Goal: Information Seeking & Learning: Learn about a topic

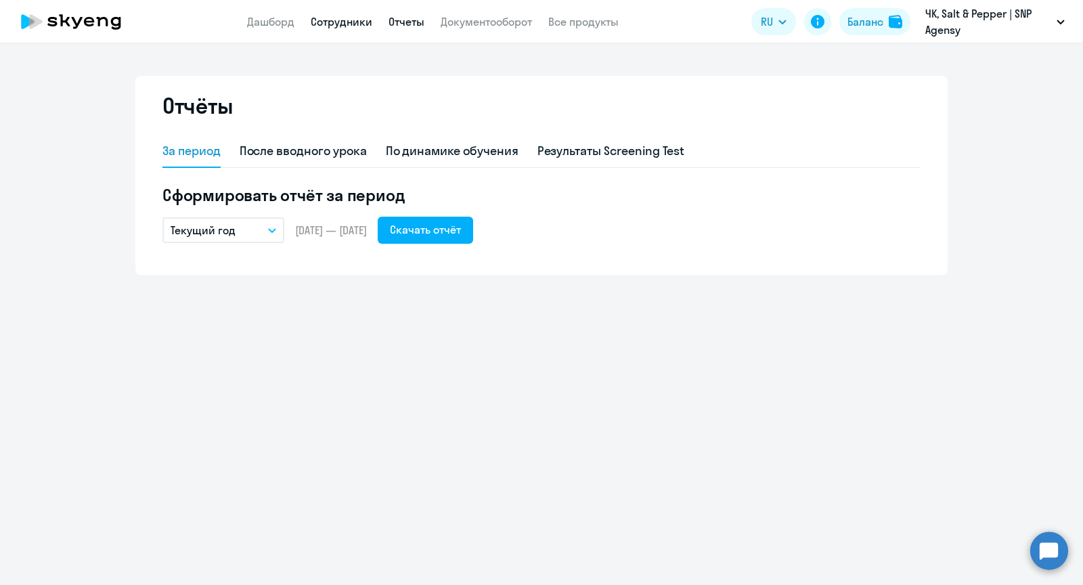
click at [330, 22] on link "Сотрудники" at bounding box center [342, 22] width 62 height 14
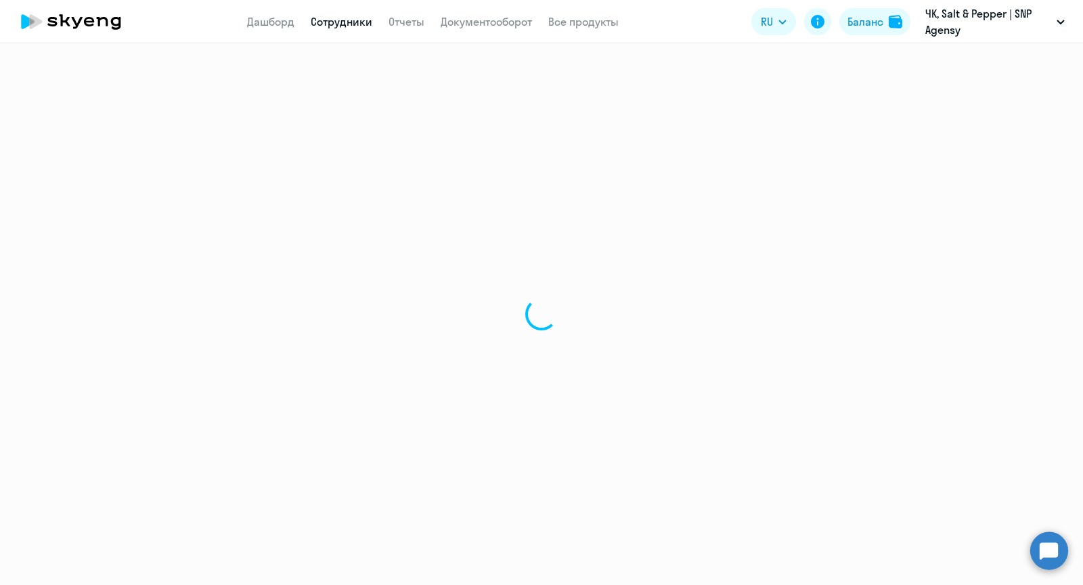
select select "30"
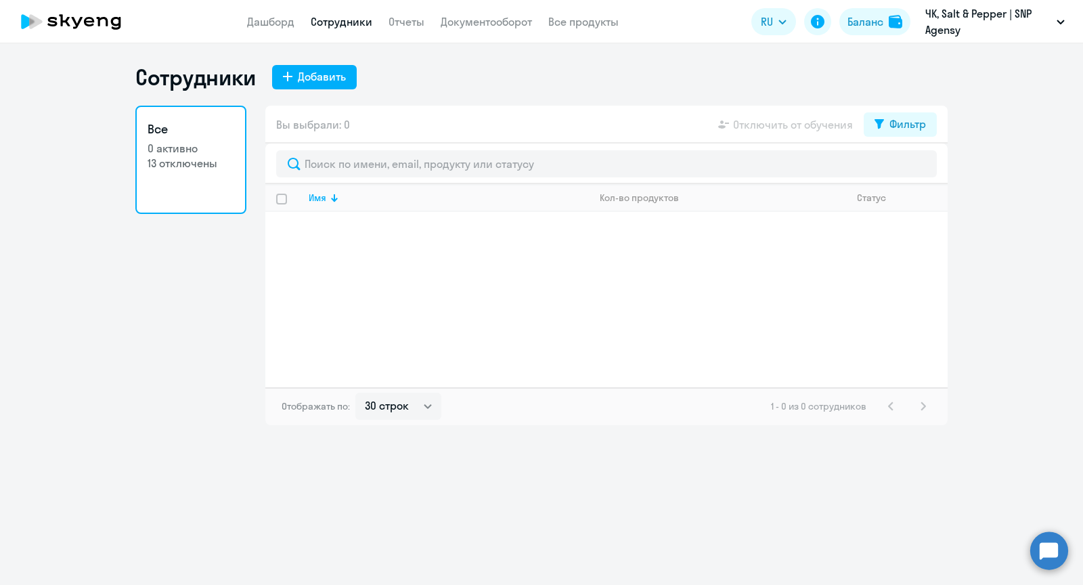
click at [205, 156] on p "13 отключены" at bounding box center [191, 163] width 87 height 15
click at [900, 129] on div "Фильтр" at bounding box center [908, 124] width 37 height 16
click at [921, 167] on span at bounding box center [914, 169] width 23 height 14
click at [903, 167] on input "checkbox" at bounding box center [903, 167] width 1 height 1
checkbox input "true"
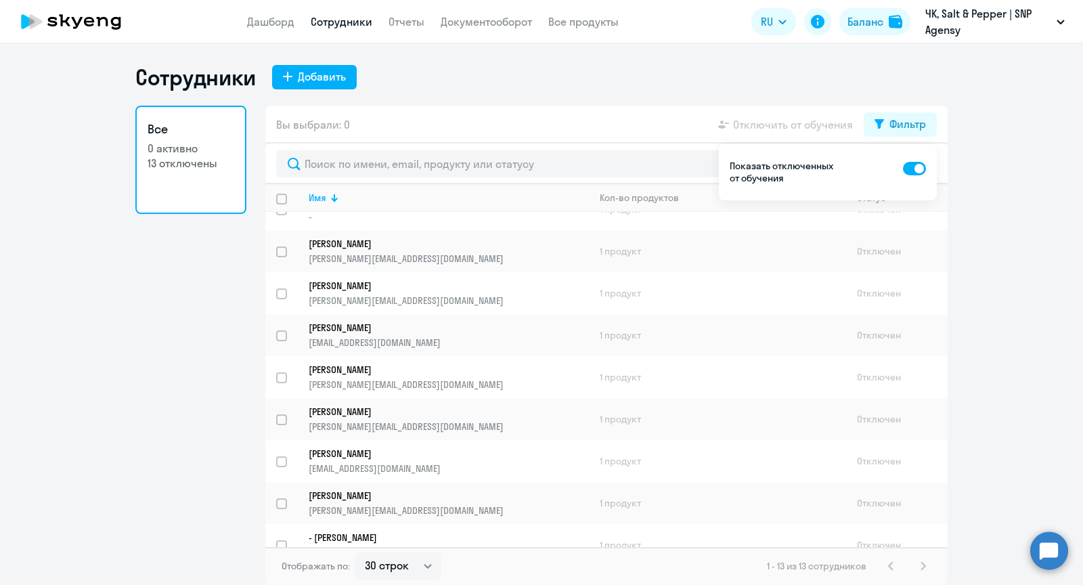
scroll to position [205, 0]
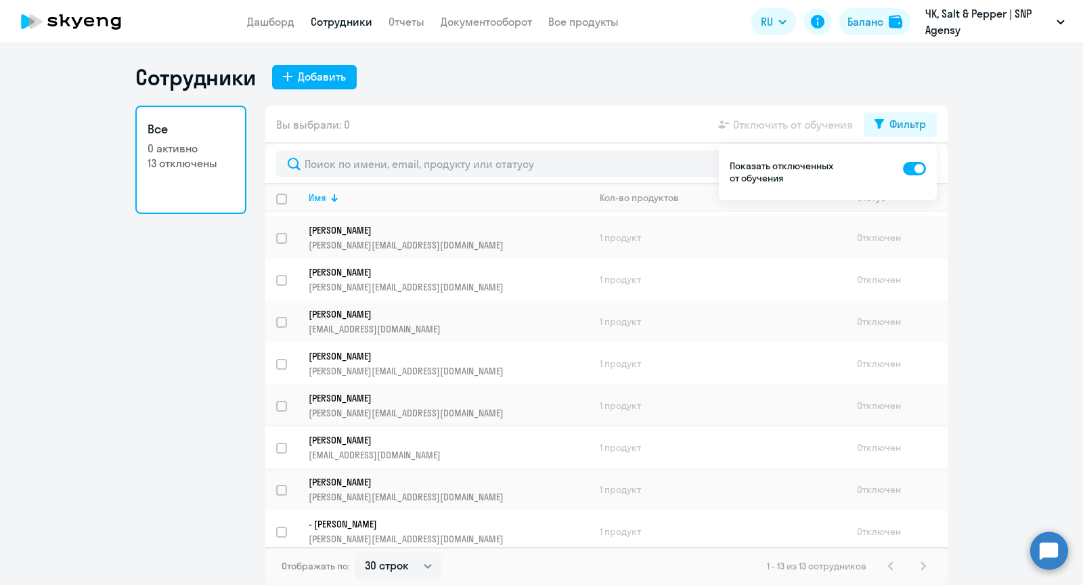
click at [364, 436] on p "[PERSON_NAME]" at bounding box center [439, 440] width 261 height 12
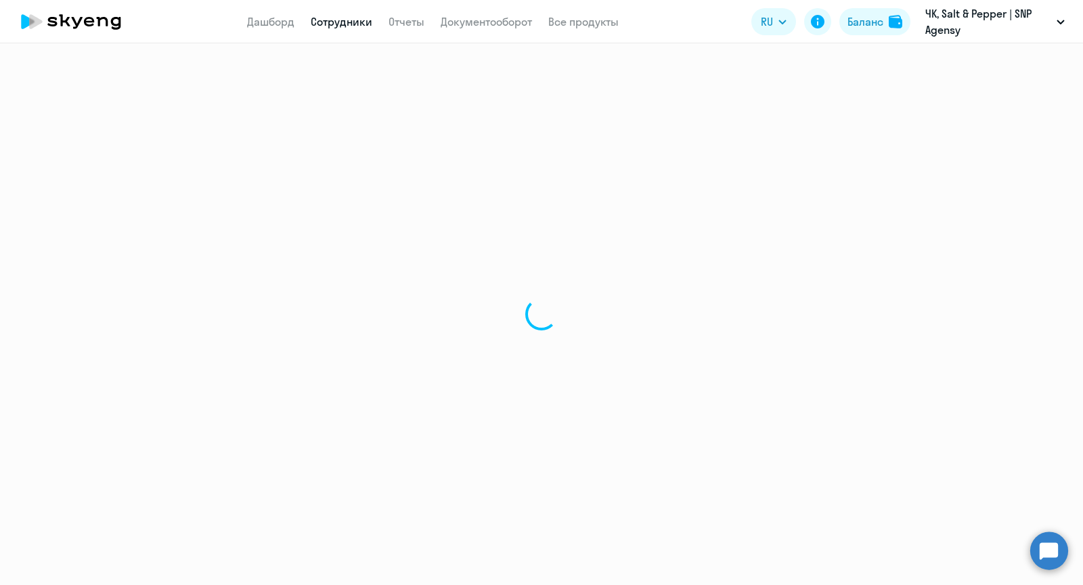
select select "english"
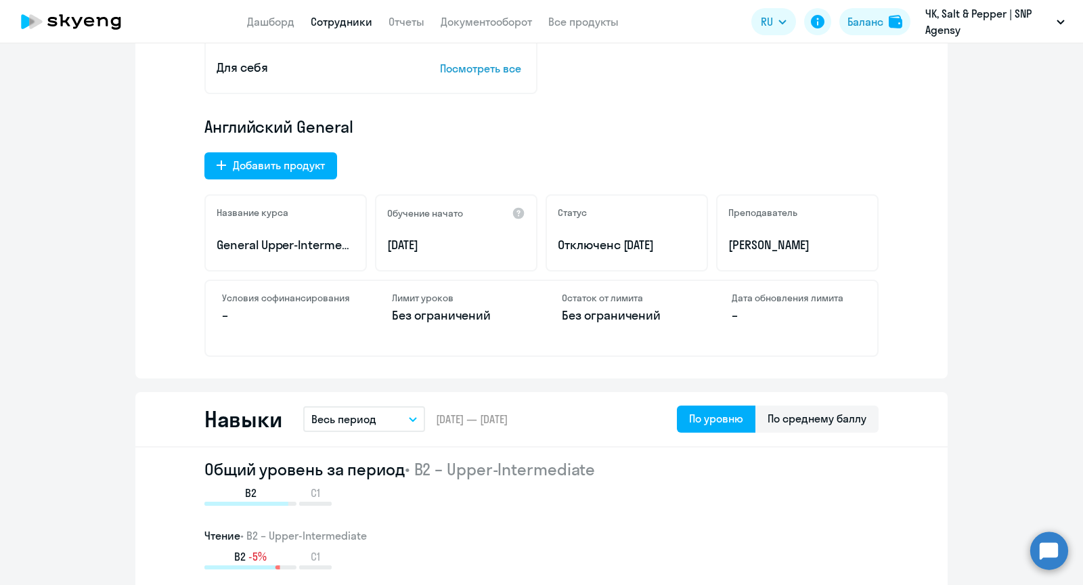
scroll to position [437, 0]
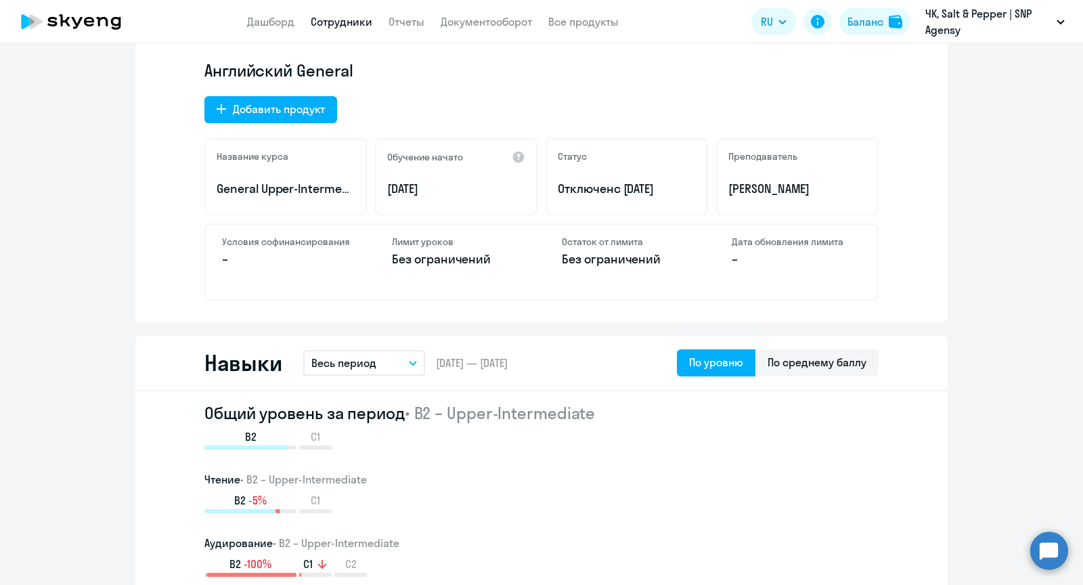
click at [649, 184] on span "с [DATE]" at bounding box center [634, 189] width 41 height 16
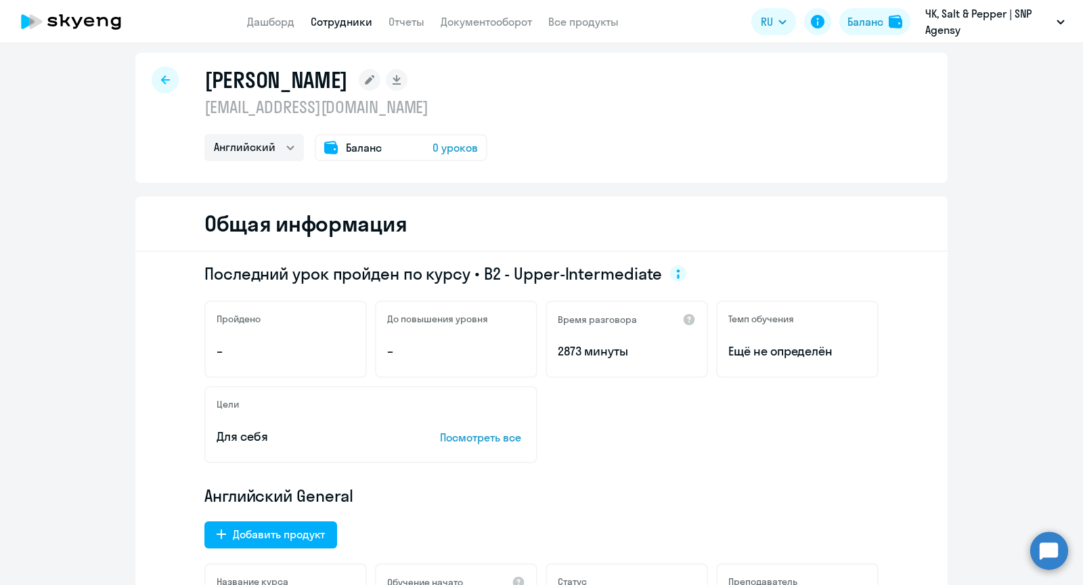
scroll to position [0, 0]
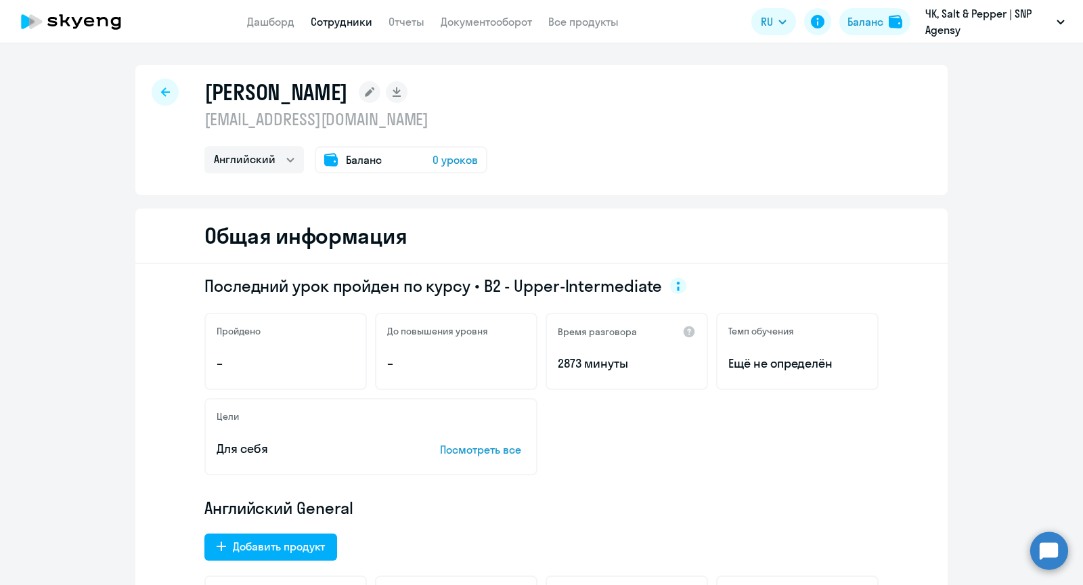
click at [168, 89] on icon at bounding box center [165, 91] width 9 height 9
select select "30"
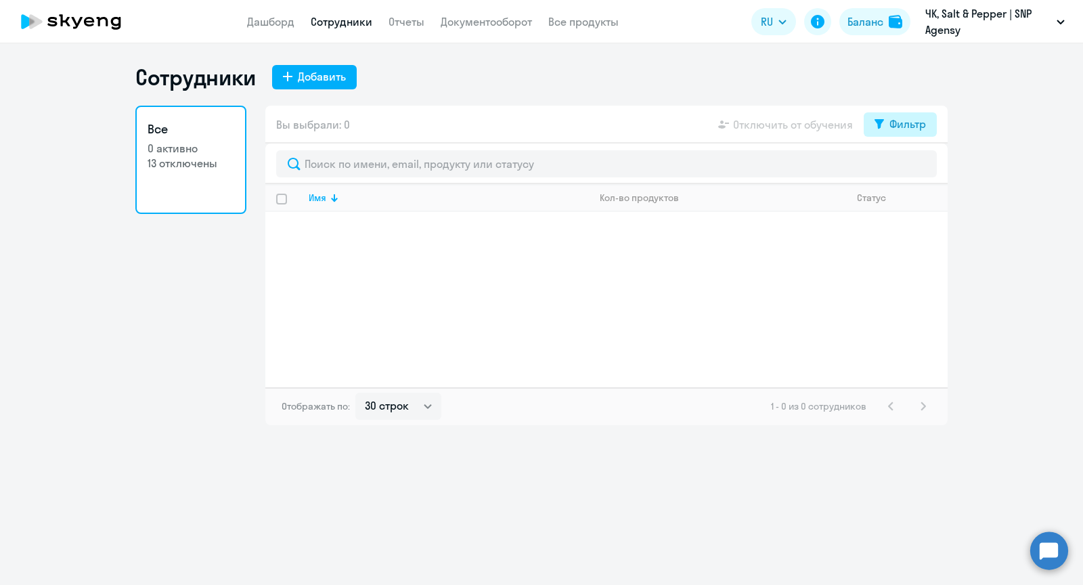
click at [898, 129] on div "Фильтр" at bounding box center [908, 124] width 37 height 16
click at [922, 173] on span at bounding box center [914, 169] width 23 height 14
click at [903, 168] on input "checkbox" at bounding box center [903, 167] width 1 height 1
checkbox input "true"
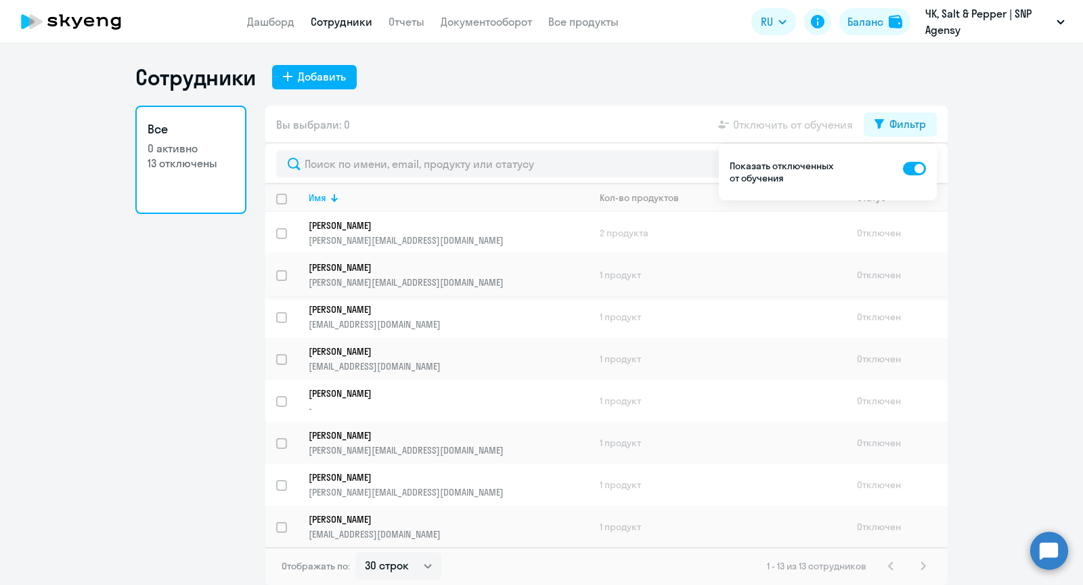
click at [418, 267] on p "[PERSON_NAME]" at bounding box center [439, 267] width 261 height 12
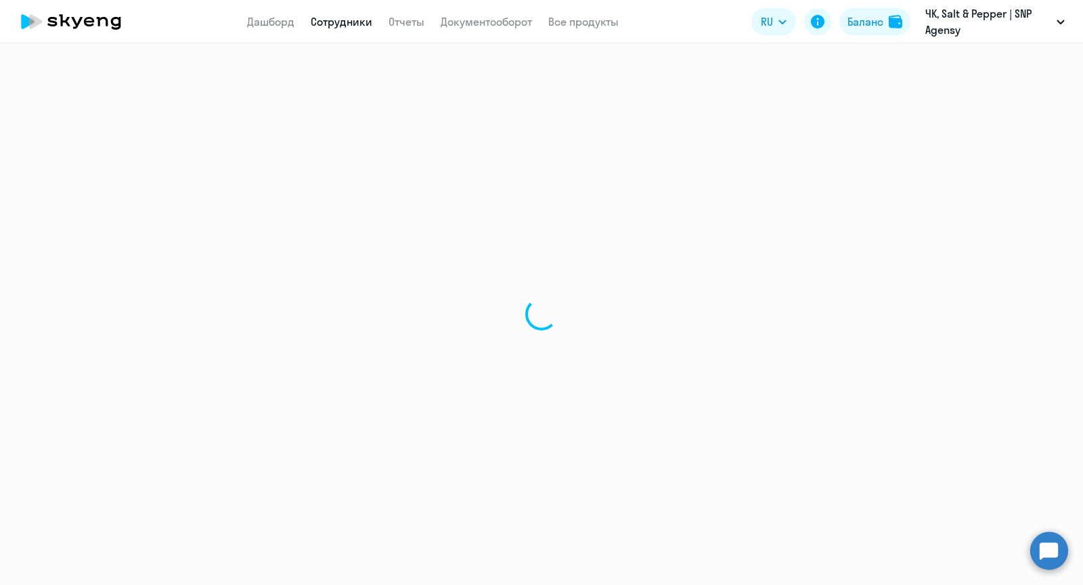
select select "english"
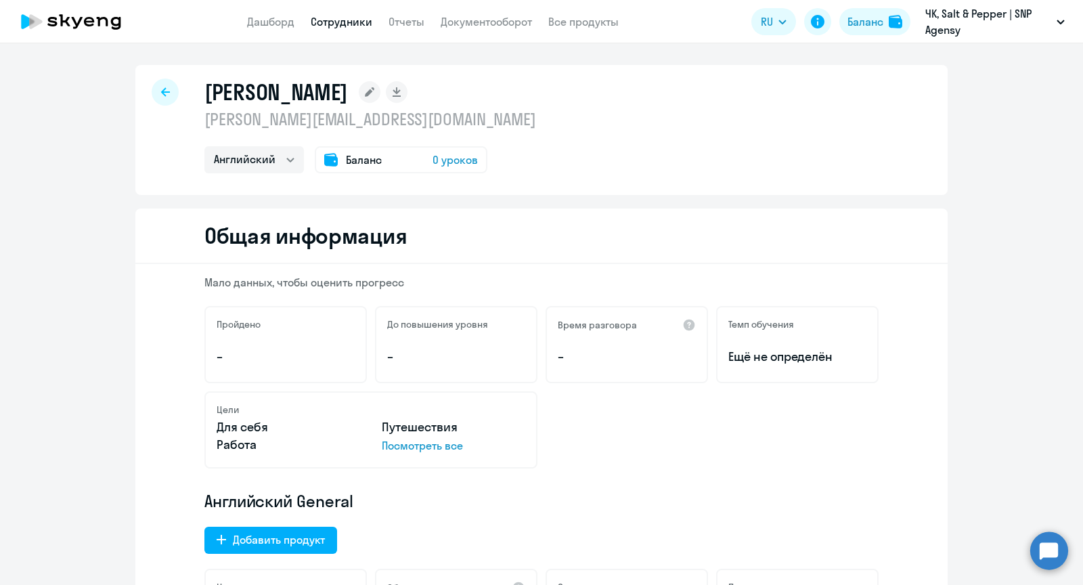
click at [174, 93] on div at bounding box center [165, 92] width 27 height 27
select select "30"
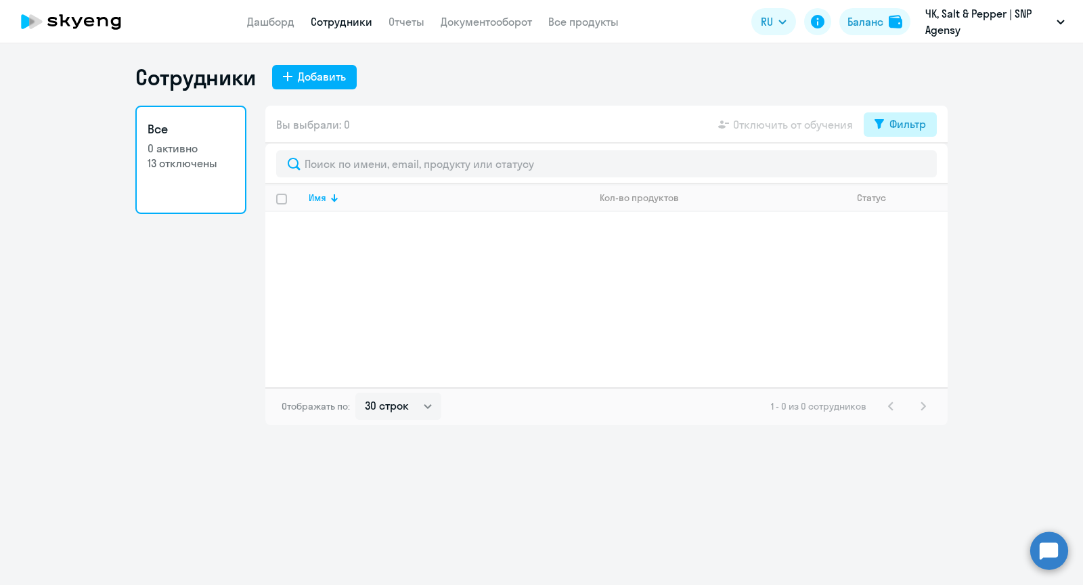
click at [900, 123] on div "Фильтр" at bounding box center [908, 124] width 37 height 16
click at [915, 171] on span at bounding box center [914, 169] width 23 height 14
click at [903, 168] on input "checkbox" at bounding box center [903, 167] width 1 height 1
checkbox input "true"
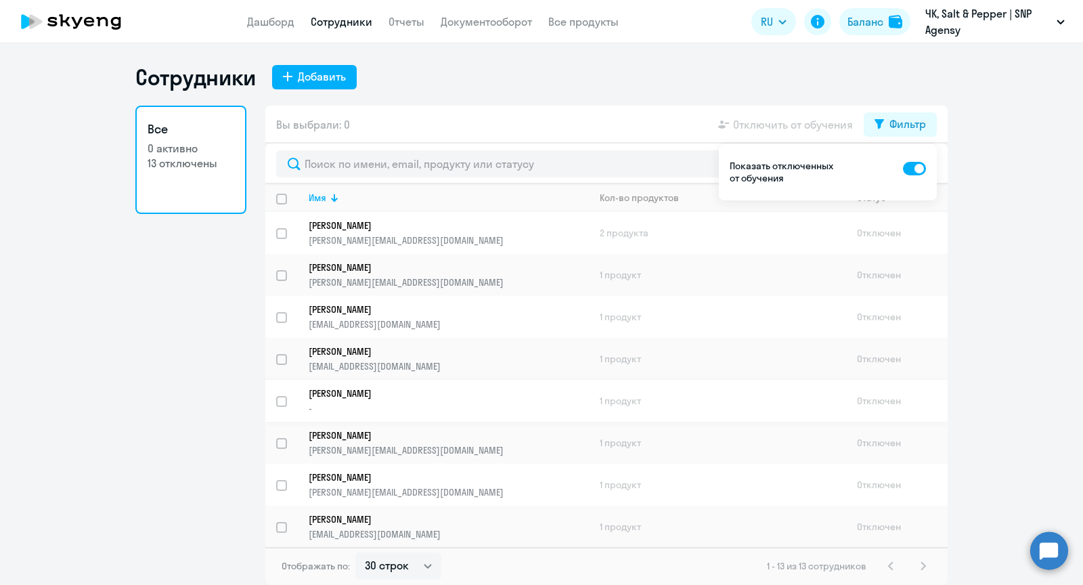
scroll to position [205, 0]
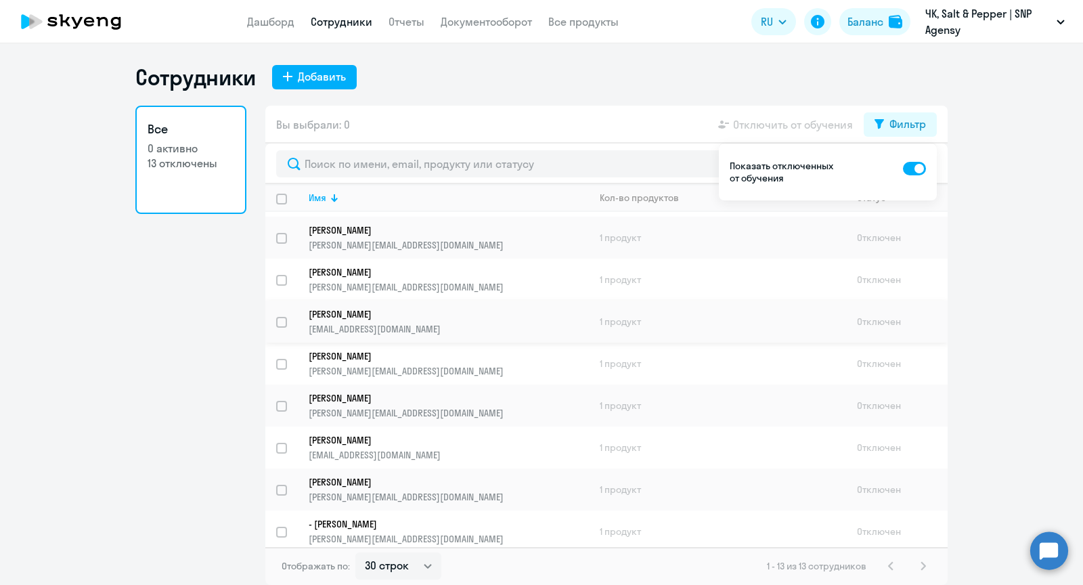
click at [379, 312] on p "[PERSON_NAME]" at bounding box center [439, 314] width 261 height 12
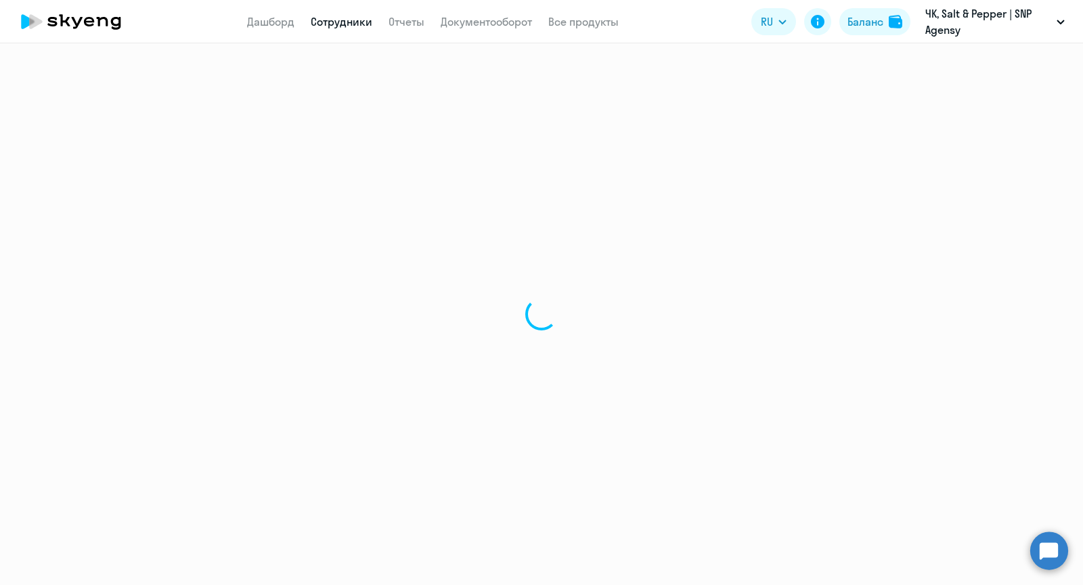
select select "english"
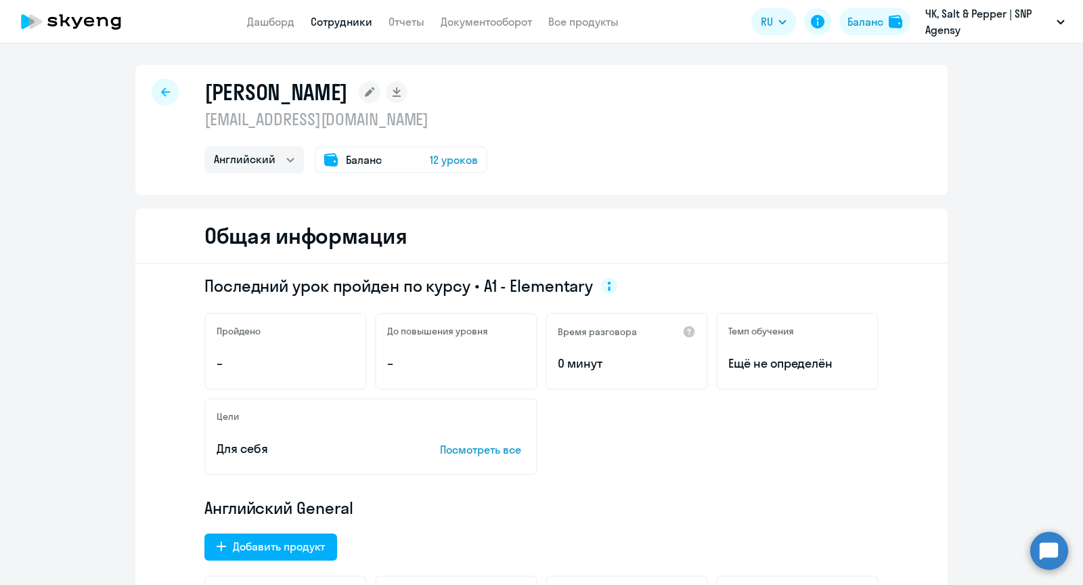
click at [167, 94] on icon at bounding box center [165, 91] width 9 height 9
select select "30"
